Goal: Transaction & Acquisition: Purchase product/service

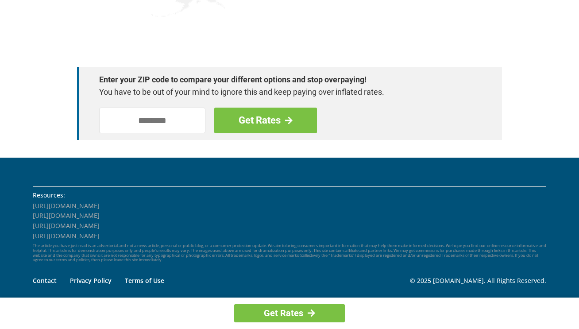
scroll to position [1284, 0]
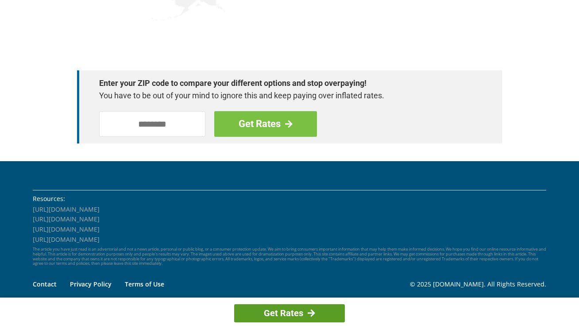
click at [302, 312] on link "Get Rates" at bounding box center [289, 313] width 111 height 18
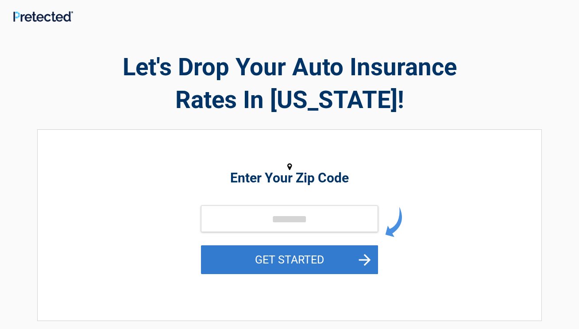
click at [360, 264] on button "GET STARTED" at bounding box center [289, 259] width 177 height 29
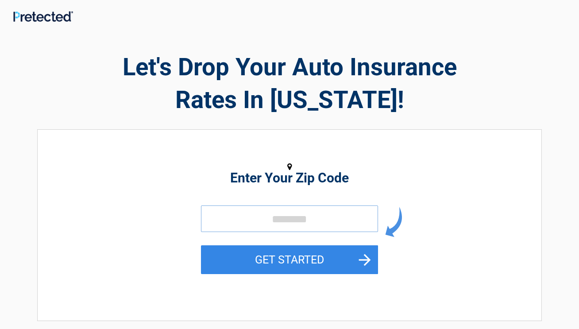
click at [331, 229] on input "tel" at bounding box center [289, 218] width 177 height 27
click at [332, 215] on input "tel" at bounding box center [289, 218] width 177 height 27
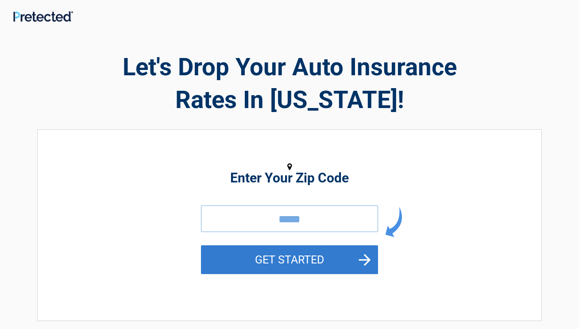
type input "*****"
click at [324, 262] on button "GET STARTED" at bounding box center [289, 259] width 177 height 29
click at [361, 265] on button "GET STARTED" at bounding box center [289, 259] width 177 height 29
